Goal: Check status

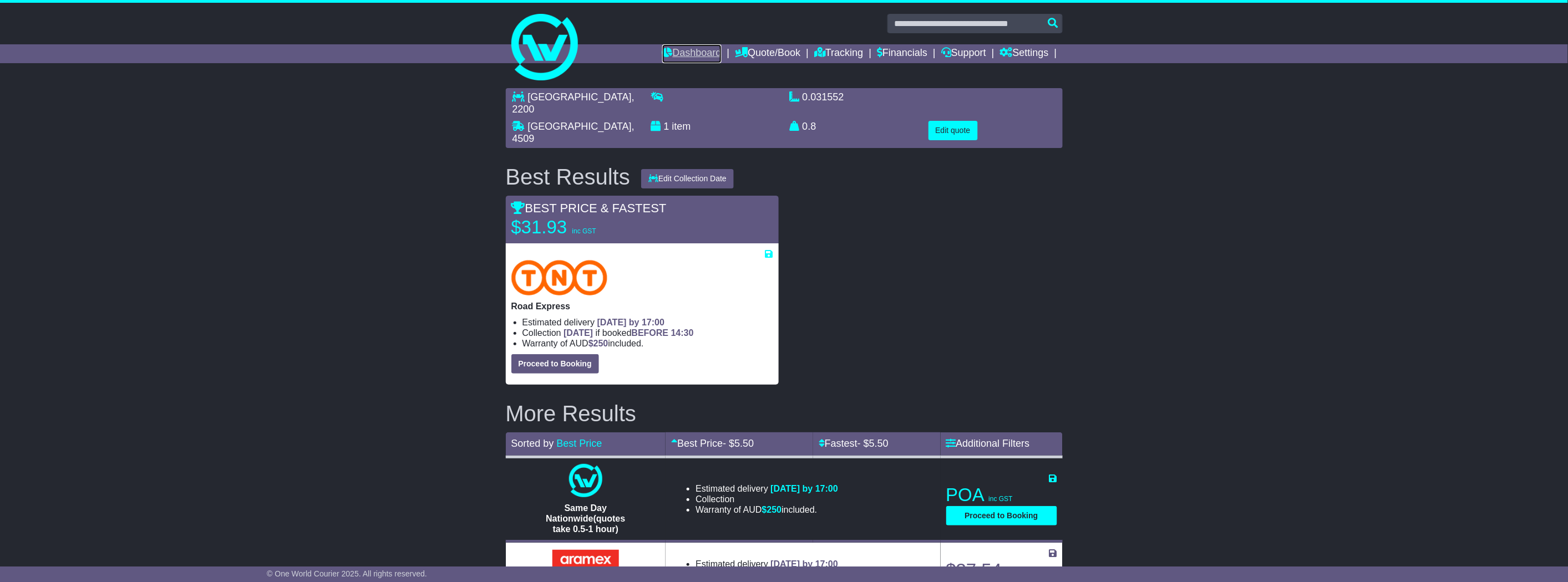
click at [678, 56] on link "Dashboard" at bounding box center [692, 53] width 60 height 19
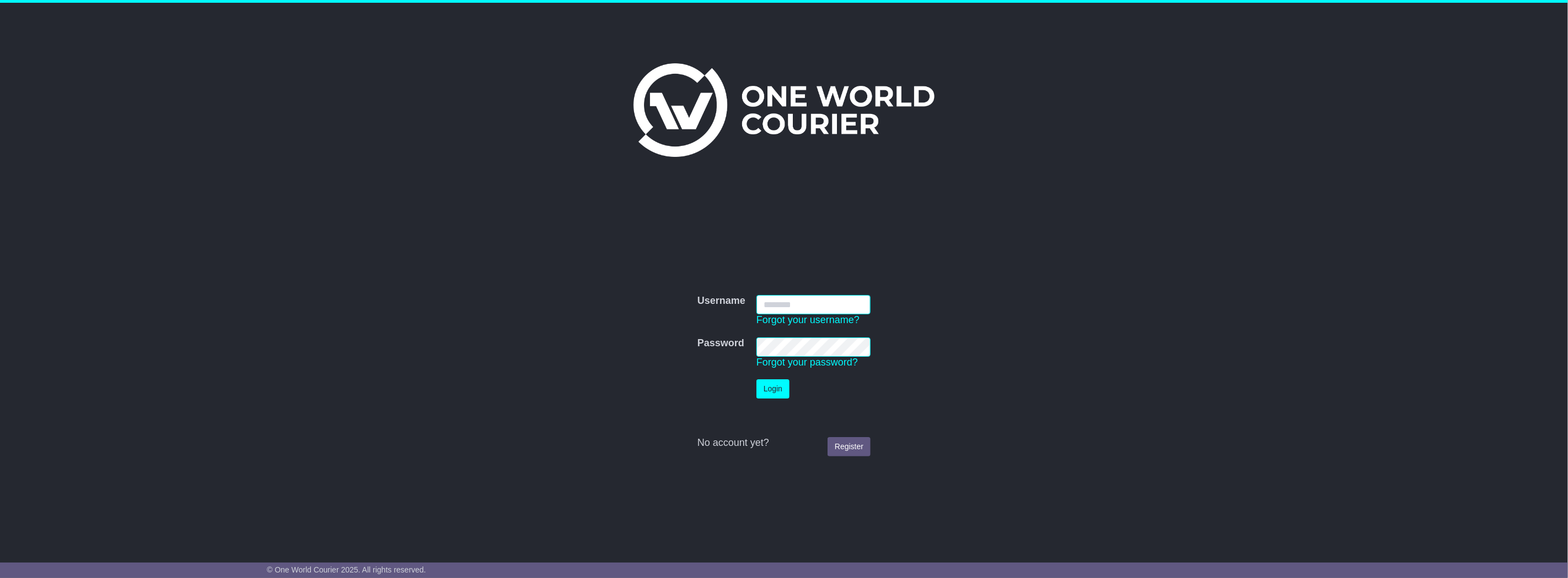
type input "**********"
click at [761, 387] on button "Login" at bounding box center [773, 389] width 33 height 19
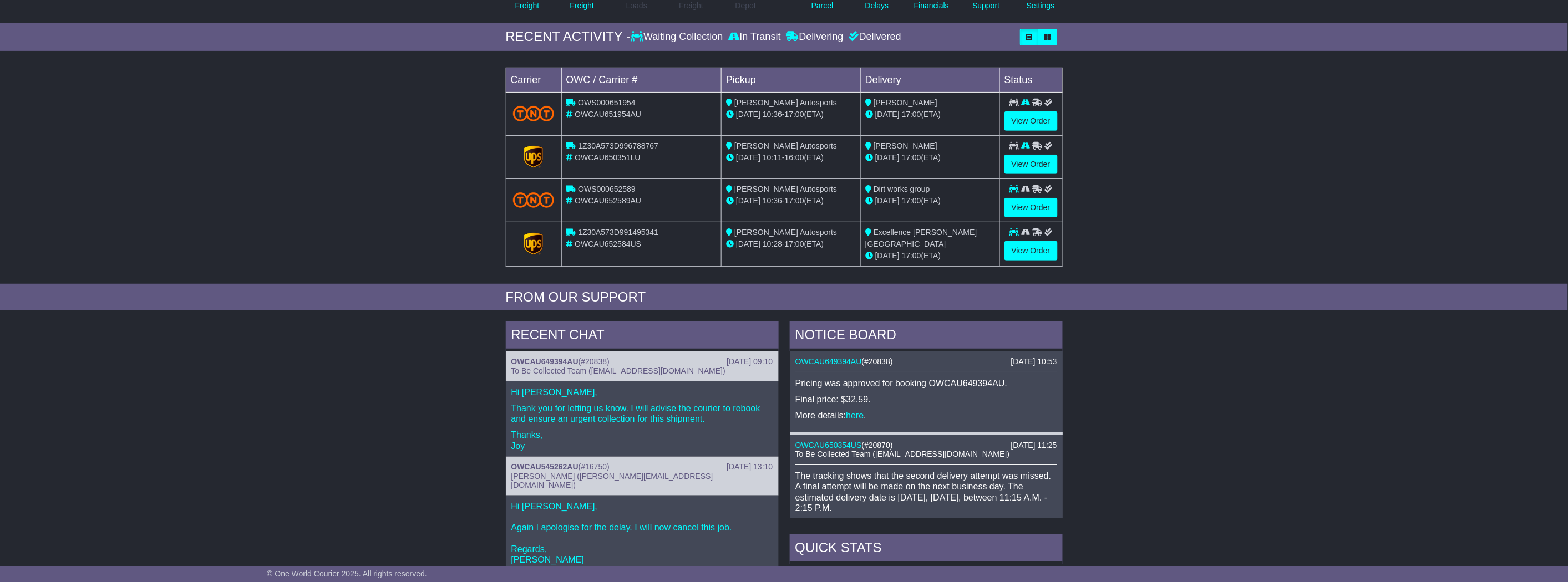
scroll to position [123, 0]
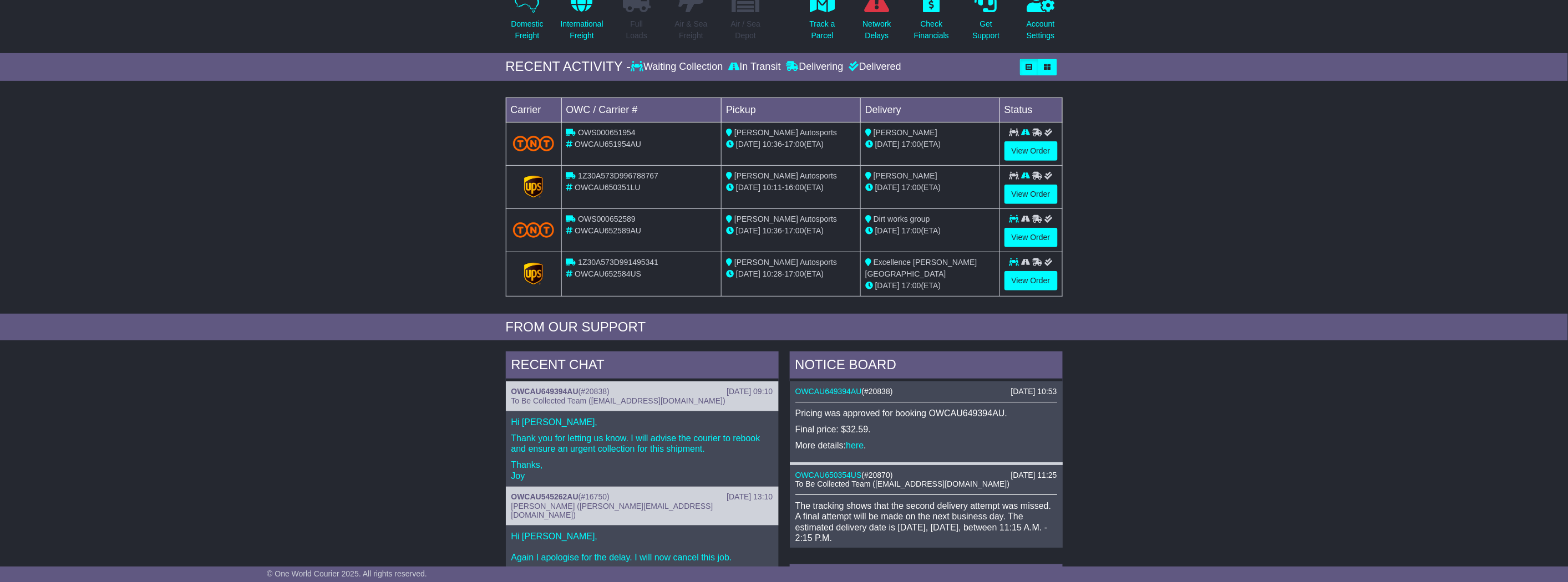
click at [620, 173] on span "1Z30A573D996788767" at bounding box center [619, 175] width 80 height 8
copy span "1Z30A573D996788767"
click at [630, 259] on span "1Z30A573D991495341" at bounding box center [619, 262] width 80 height 8
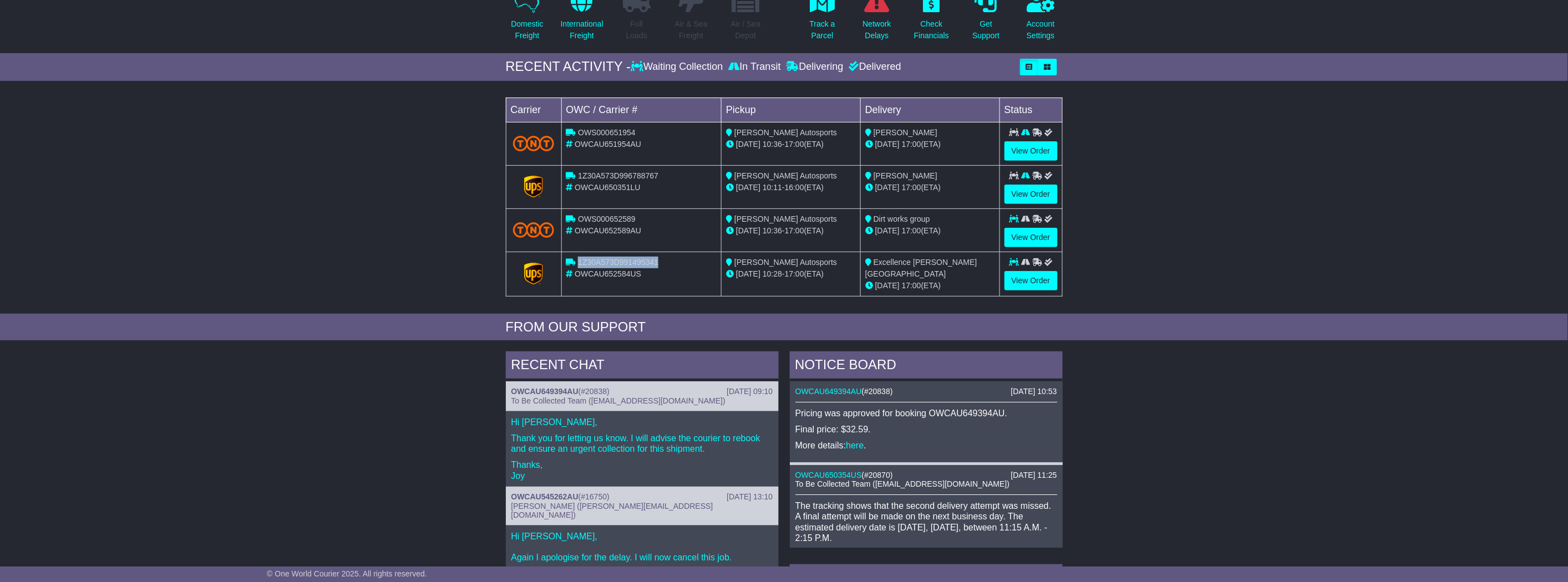
copy span "1Z30A573D991495341"
